Goal: Information Seeking & Learning: Learn about a topic

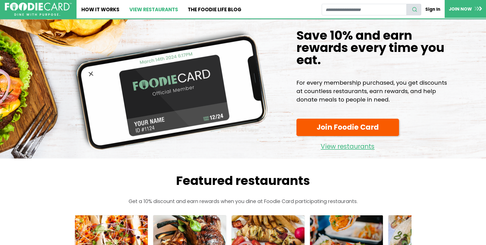
click at [152, 10] on link "View restaurants" at bounding box center [153, 9] width 58 height 18
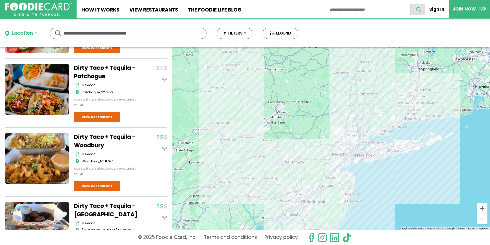
scroll to position [161, 0]
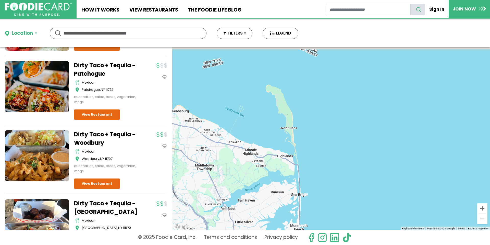
drag, startPoint x: 339, startPoint y: 101, endPoint x: 350, endPoint y: 225, distance: 125.1
click at [350, 225] on div "To navigate, press the arrow keys." at bounding box center [331, 138] width 318 height 183
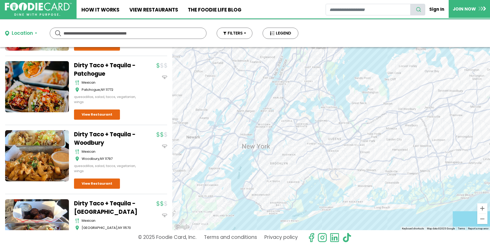
drag, startPoint x: 367, startPoint y: 113, endPoint x: 322, endPoint y: 204, distance: 102.1
click at [322, 204] on div "To navigate, press the arrow keys." at bounding box center [331, 138] width 318 height 183
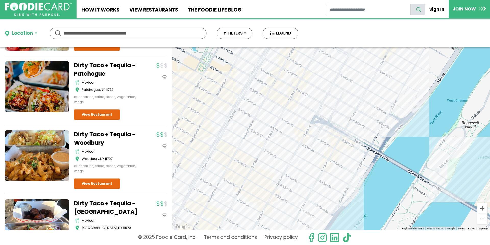
click at [303, 133] on div "To navigate, press the arrow keys." at bounding box center [331, 138] width 318 height 183
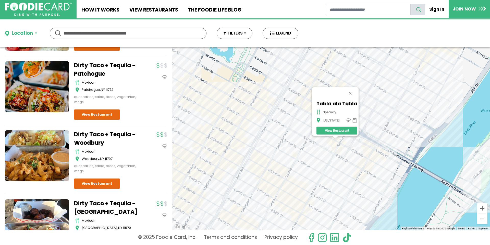
click at [344, 151] on div "To navigate, press the arrow keys. Tabla ala Tabla specialty New York View Rest…" at bounding box center [331, 138] width 318 height 183
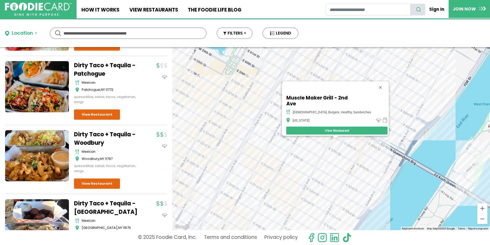
click at [355, 140] on div "To navigate, press the arrow keys. Muscle Maker Grill - 2nd Ave american, burge…" at bounding box center [331, 138] width 318 height 183
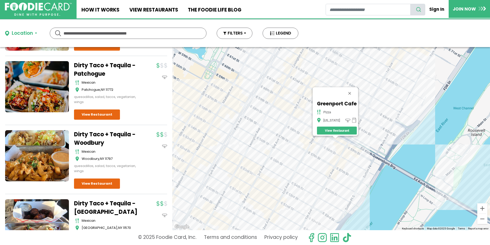
click at [349, 157] on div "To navigate, press the arrow keys. Greenport Cafe pizza New York View Restaurant" at bounding box center [331, 138] width 318 height 183
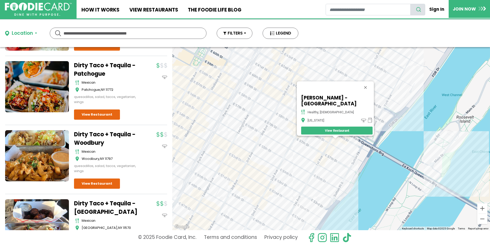
click at [313, 179] on div "To navigate, press the arrow keys. Adyar Ananda Bhavan - 1st Avenue healthy, in…" at bounding box center [331, 138] width 318 height 183
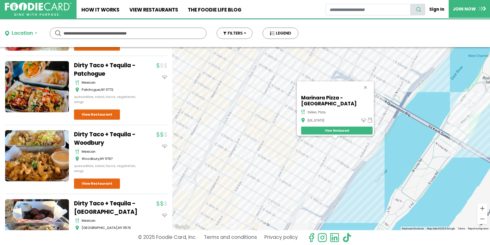
click at [292, 136] on div "To navigate, press the arrow keys. Marinara Pizza - Midtown italian, pizza New …" at bounding box center [331, 138] width 318 height 183
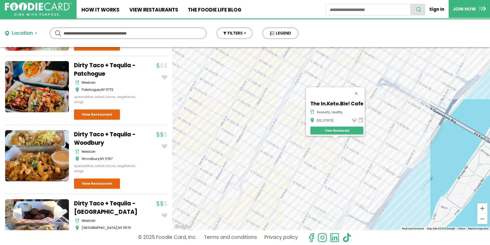
click at [340, 163] on div "To navigate, press the arrow keys. The In.Keto.Ble! Cafe desserts, healthy New …" at bounding box center [331, 138] width 318 height 183
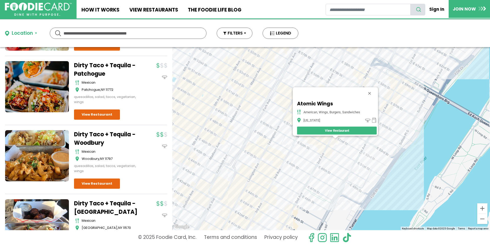
click at [363, 162] on div "To navigate, press the arrow keys. Atomic Wings American, Wings, Burgers, Sandw…" at bounding box center [331, 138] width 318 height 183
click at [364, 159] on div "To navigate, press the arrow keys. Atomic Wings American, Wings, Burgers, Sandw…" at bounding box center [331, 138] width 318 height 183
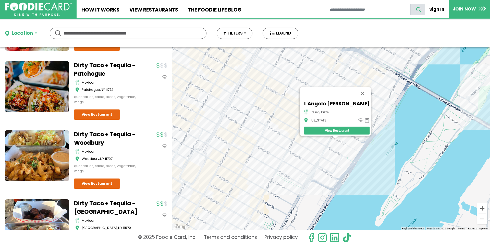
click at [339, 139] on div "To navigate, press the arrow keys. L'Angolo Della Villetta italian, pizza New Y…" at bounding box center [331, 138] width 318 height 183
click at [339, 138] on div "To navigate, press the arrow keys. L'Angolo Della Villetta italian, pizza New Y…" at bounding box center [331, 138] width 318 height 183
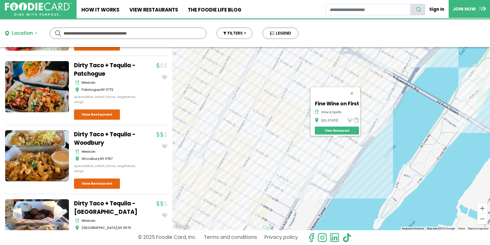
click at [277, 137] on div "To navigate, press the arrow keys. Fine Wine on First wine & spirits New York V…" at bounding box center [331, 138] width 318 height 183
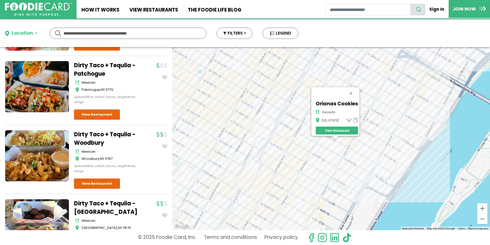
click at [331, 127] on link "View Restaurant" at bounding box center [337, 130] width 42 height 8
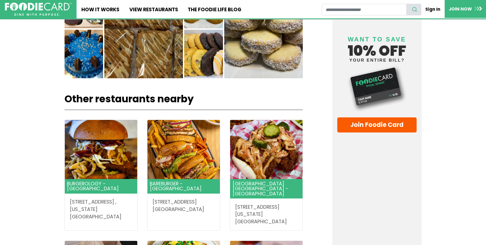
scroll to position [557, 0]
click at [98, 12] on link "How It Works" at bounding box center [101, 9] width 48 height 18
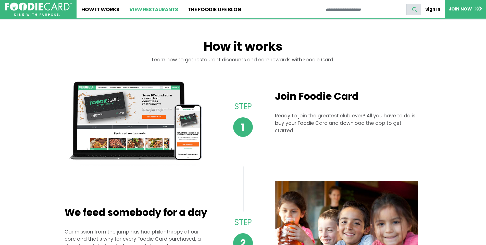
click at [158, 7] on link "View restaurants" at bounding box center [153, 9] width 58 height 18
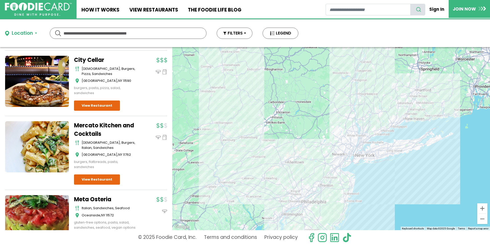
scroll to position [1108, 0]
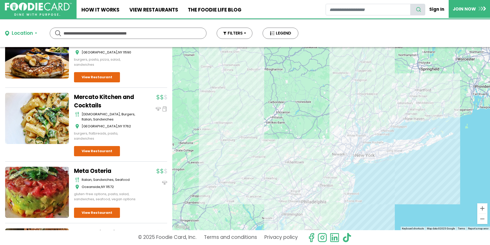
click at [377, 186] on div "To navigate, press the arrow keys." at bounding box center [331, 138] width 318 height 183
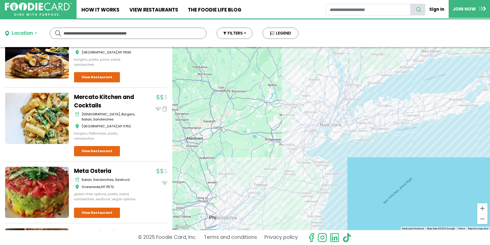
click at [336, 168] on div "To navigate, press the arrow keys." at bounding box center [331, 138] width 318 height 183
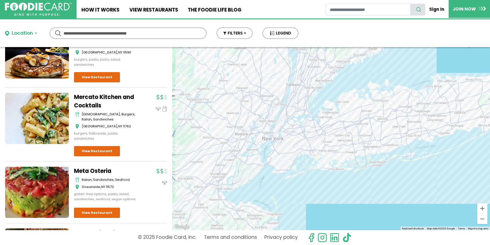
drag, startPoint x: 347, startPoint y: 145, endPoint x: 288, endPoint y: 205, distance: 84.1
click at [288, 205] on div "To navigate, press the arrow keys." at bounding box center [331, 138] width 318 height 183
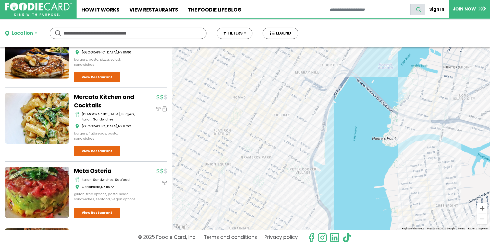
drag, startPoint x: 233, startPoint y: 126, endPoint x: 572, endPoint y: 200, distance: 346.8
click at [490, 200] on html "Skip Navigation Skip to Login Skip to Footer Home How It Works View restaurants…" at bounding box center [245, 122] width 490 height 245
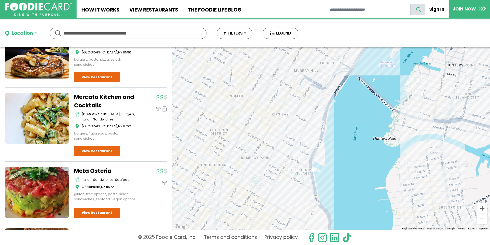
click at [271, 123] on div "To navigate, press the arrow keys." at bounding box center [331, 138] width 318 height 183
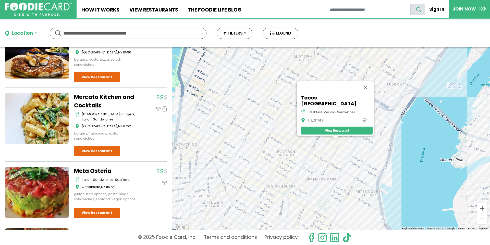
click at [293, 124] on div "To navigate, press the arrow keys. Tacos Times Square breakfast, mexican, sandw…" at bounding box center [331, 138] width 318 height 183
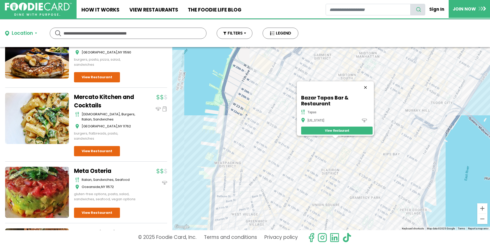
click at [371, 83] on button "Close" at bounding box center [366, 87] width 12 height 12
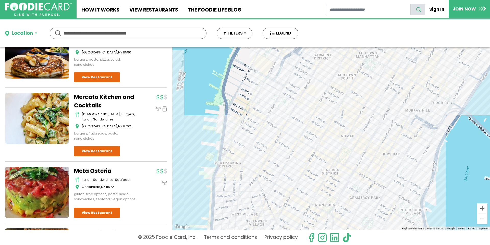
click at [373, 87] on div "To navigate, press the arrow keys." at bounding box center [331, 138] width 318 height 183
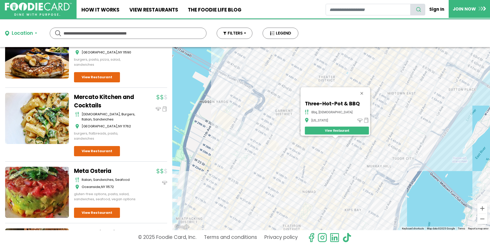
click at [291, 122] on div "To navigate, press the arrow keys. Three-Hot-Pot & BBQ bbq, chinese New York Vi…" at bounding box center [331, 138] width 318 height 183
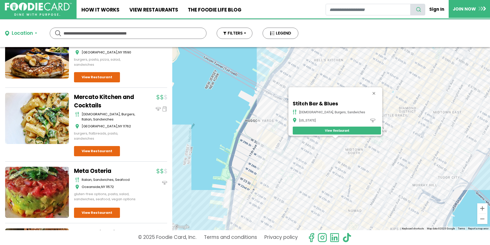
click at [285, 145] on div "To navigate, press the arrow keys. Stitch Bar & Blues american, burgers, sandwi…" at bounding box center [331, 138] width 318 height 183
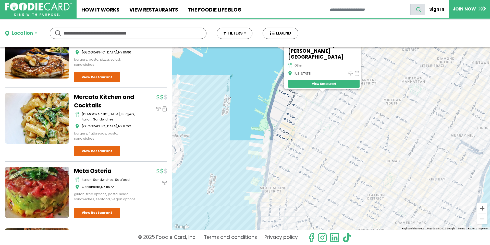
drag, startPoint x: 341, startPoint y: 189, endPoint x: 312, endPoint y: 101, distance: 92.9
click at [312, 101] on div "To navigate, press the arrow keys. The Bronx Brewery - Hudson Yards other New Y…" at bounding box center [331, 138] width 318 height 183
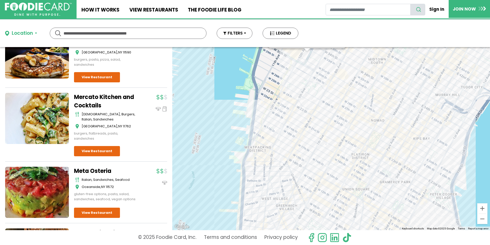
click at [304, 146] on div "To navigate, press the arrow keys. The Bronx Brewery - Hudson Yards other New Y…" at bounding box center [331, 138] width 318 height 183
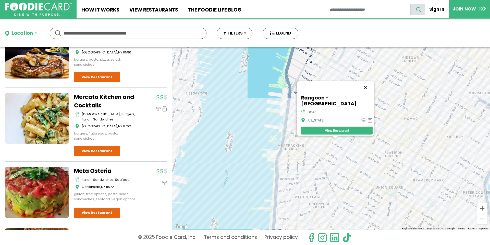
click at [360, 90] on button "Close" at bounding box center [366, 87] width 12 height 12
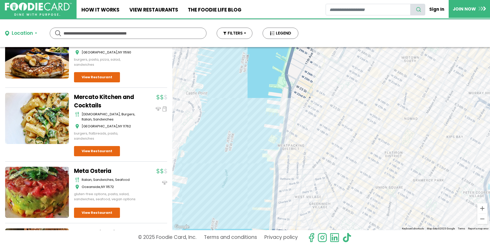
click at [328, 152] on div "To navigate, press the arrow keys." at bounding box center [331, 138] width 318 height 183
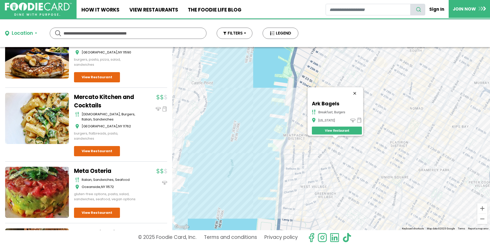
click at [358, 89] on button "Close" at bounding box center [355, 93] width 12 height 12
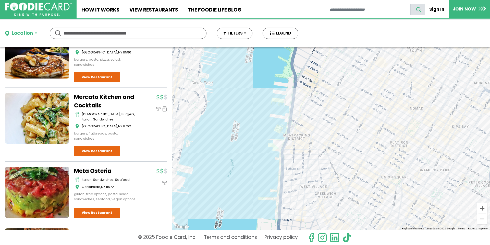
click at [333, 161] on div "To navigate, press the arrow keys." at bounding box center [331, 138] width 318 height 183
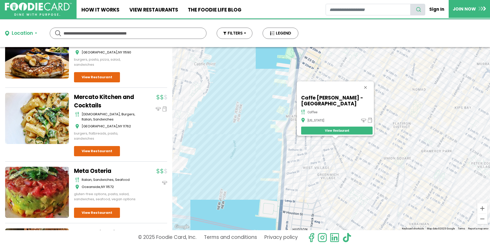
click at [311, 165] on div "To navigate, press the arrow keys. Caffe Aronne - Greenwich coffee New York Vie…" at bounding box center [331, 138] width 318 height 183
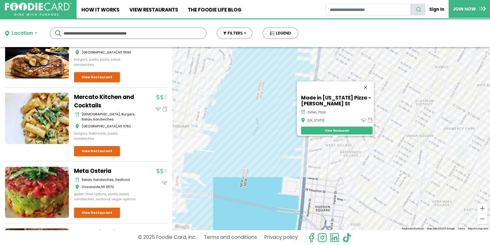
click at [370, 84] on button "Close" at bounding box center [366, 87] width 12 height 12
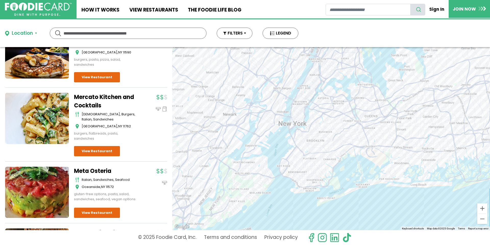
drag, startPoint x: 354, startPoint y: 137, endPoint x: 275, endPoint y: 99, distance: 87.7
click at [275, 99] on div "To navigate, press the arrow keys." at bounding box center [331, 138] width 318 height 183
click at [108, 13] on link "How It Works" at bounding box center [101, 9] width 48 height 18
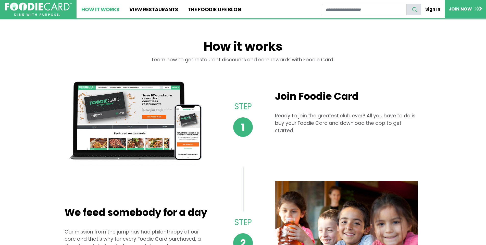
click at [103, 9] on link "How It Works" at bounding box center [101, 9] width 48 height 18
click at [153, 7] on link "View restaurants" at bounding box center [153, 9] width 58 height 18
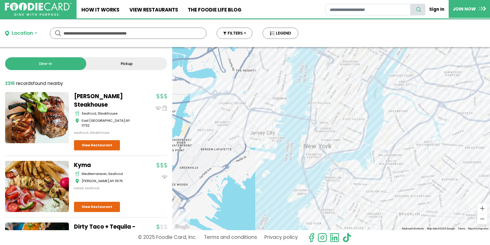
click at [337, 130] on div "To navigate, press the arrow keys." at bounding box center [331, 138] width 318 height 183
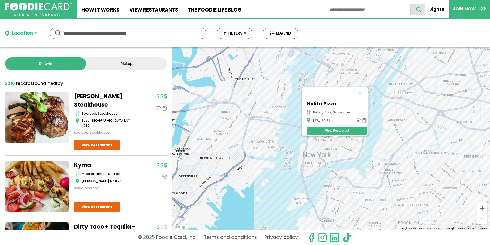
click at [364, 90] on button "Close" at bounding box center [360, 93] width 12 height 12
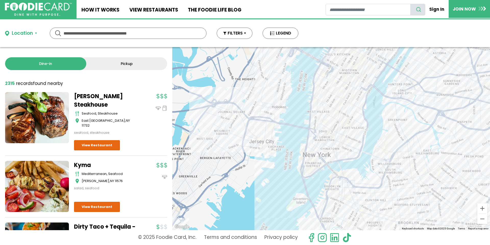
click at [330, 117] on div "To navigate, press the arrow keys." at bounding box center [331, 138] width 318 height 183
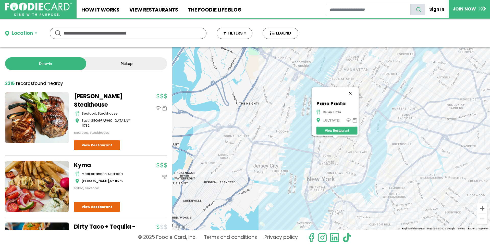
click at [354, 90] on button "Close" at bounding box center [350, 93] width 12 height 12
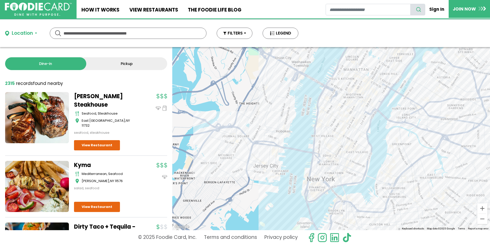
click at [325, 141] on div "To navigate, press the arrow keys." at bounding box center [331, 138] width 318 height 183
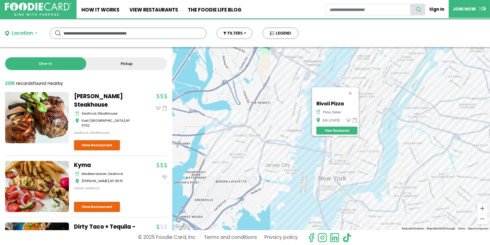
click at [355, 89] on button "Close" at bounding box center [350, 93] width 12 height 12
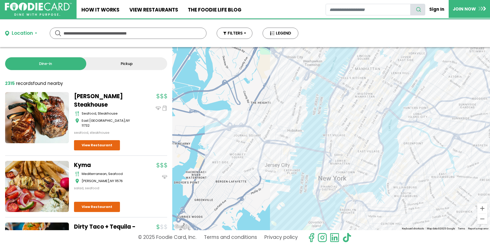
click at [333, 182] on div "To navigate, press the arrow keys." at bounding box center [331, 138] width 318 height 183
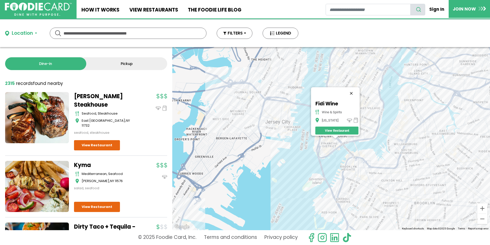
click at [355, 87] on button "Close" at bounding box center [351, 93] width 12 height 12
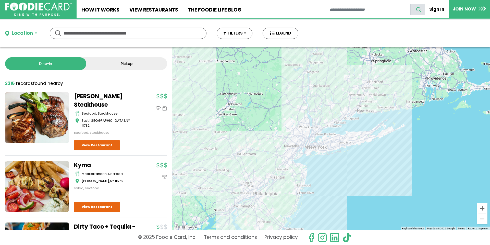
click at [334, 35] on div "Location Use my current location Search by Region [US_STATE] 2008 restaurants […" at bounding box center [245, 33] width 490 height 28
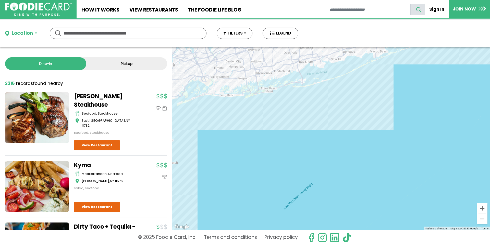
click at [487, 228] on link "Terms" at bounding box center [485, 228] width 7 height 3
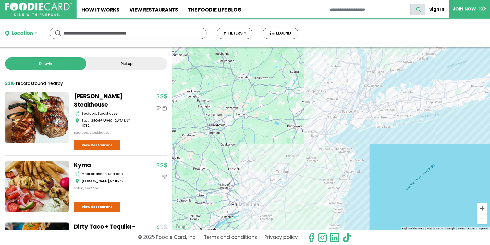
drag, startPoint x: 370, startPoint y: 197, endPoint x: 457, endPoint y: 235, distance: 95.0
click at [457, 235] on div "Location Use my current location Search by Region [US_STATE] 2008 restaurants […" at bounding box center [245, 131] width 490 height 225
